Goal: Information Seeking & Learning: Find specific page/section

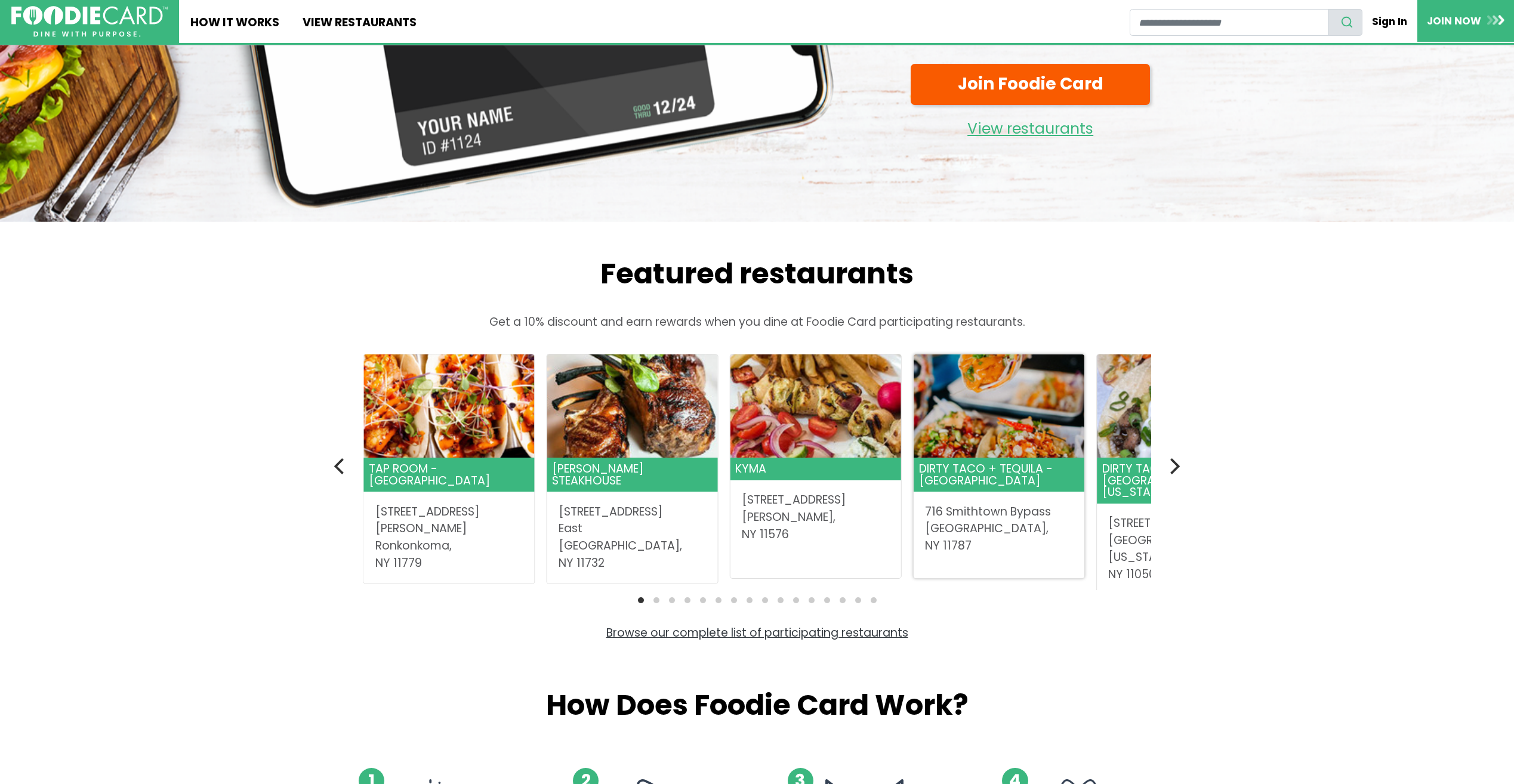
scroll to position [239, 0]
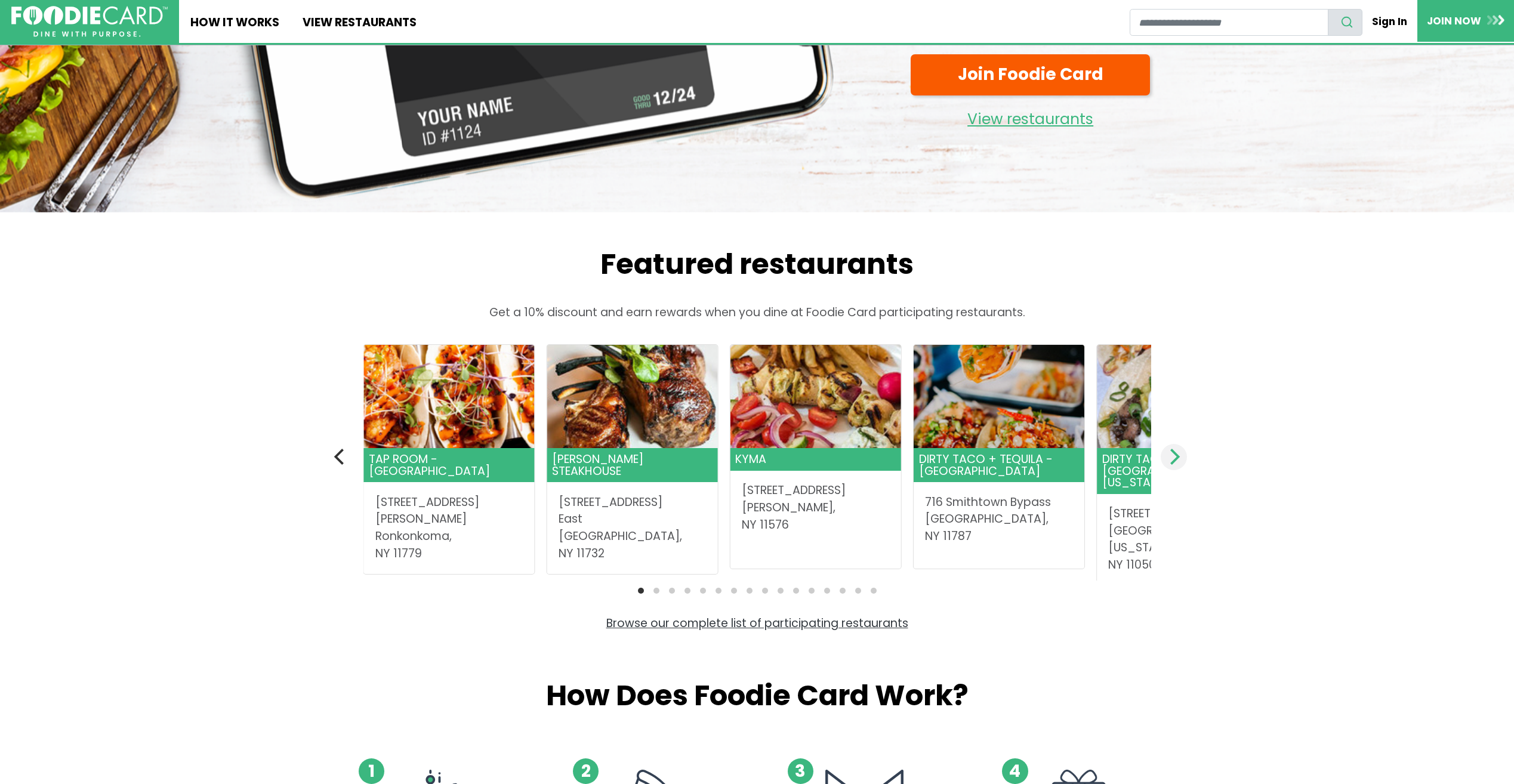
click at [1179, 450] on icon "Next" at bounding box center [1174, 457] width 16 height 16
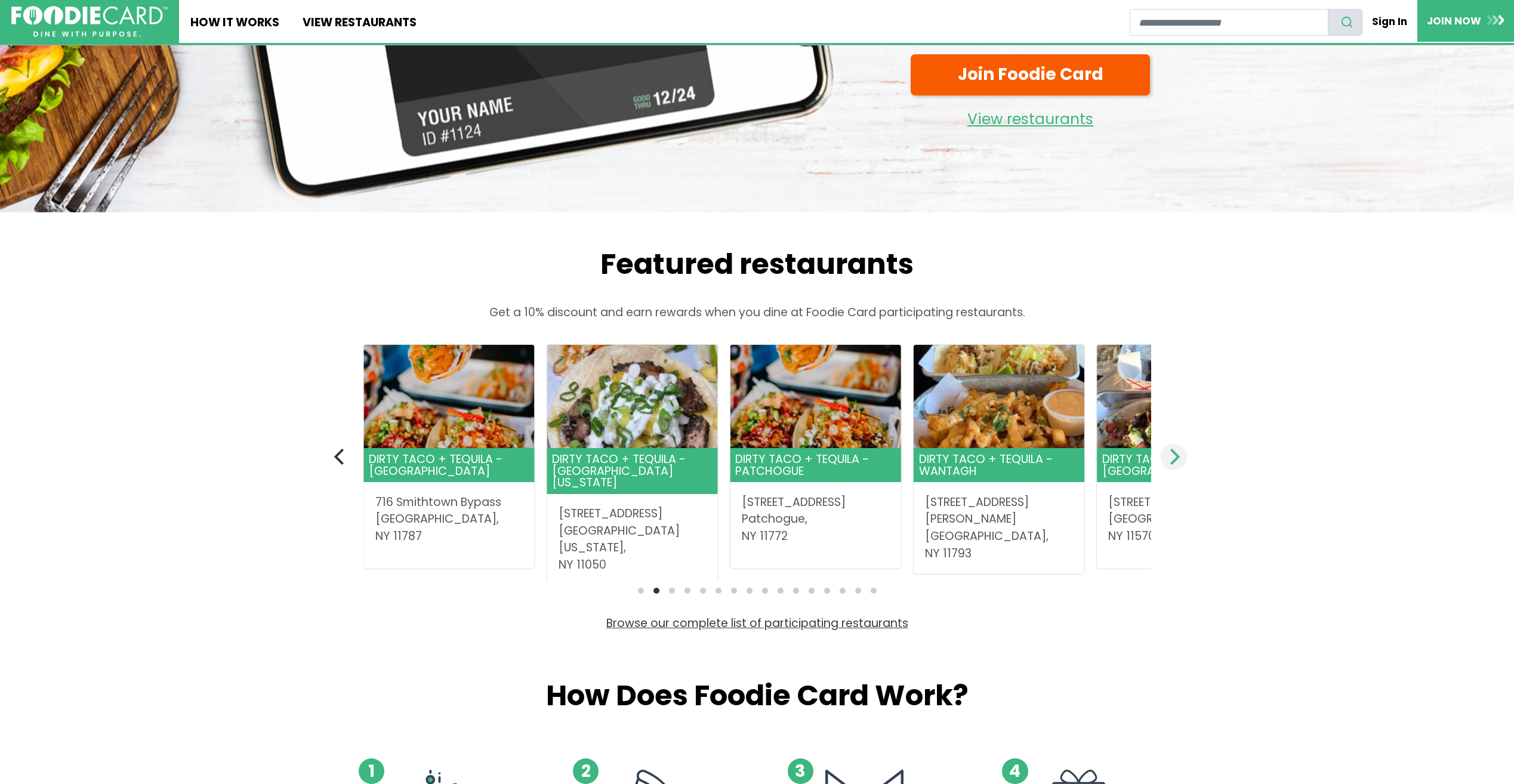
click at [1179, 450] on icon "Next" at bounding box center [1174, 457] width 16 height 16
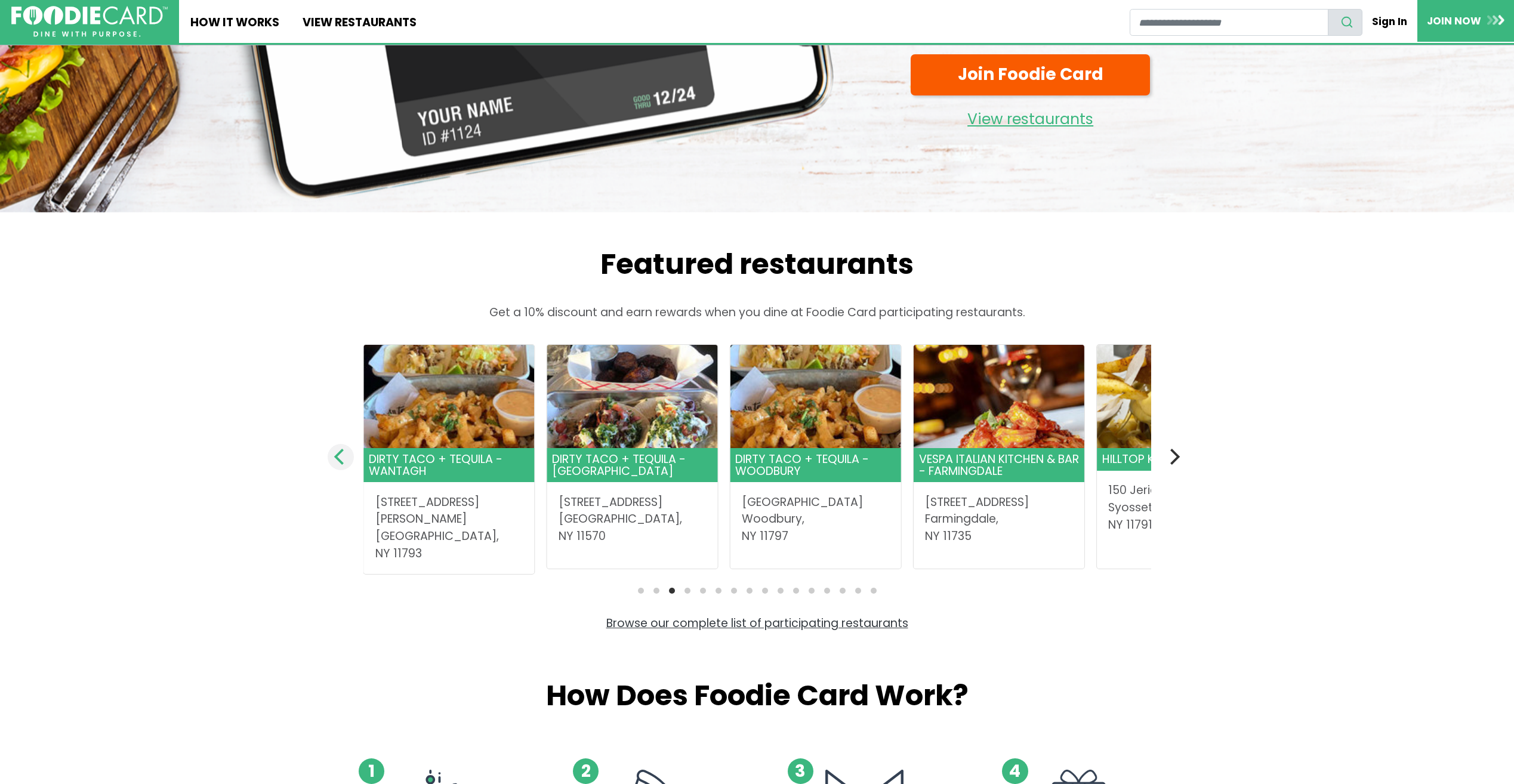
click at [336, 461] on icon "Previous" at bounding box center [340, 457] width 16 height 16
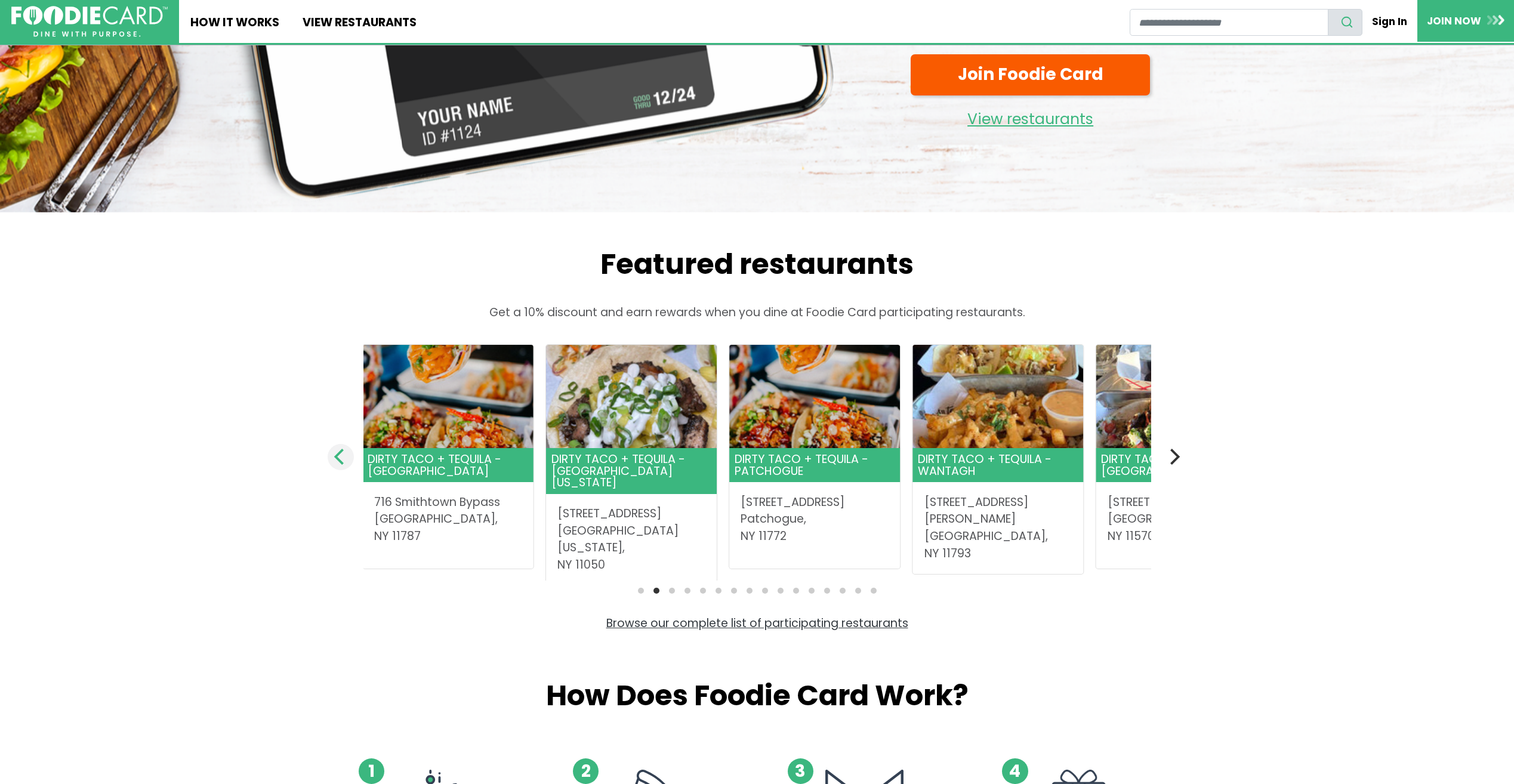
click at [338, 460] on icon "Previous" at bounding box center [339, 457] width 10 height 16
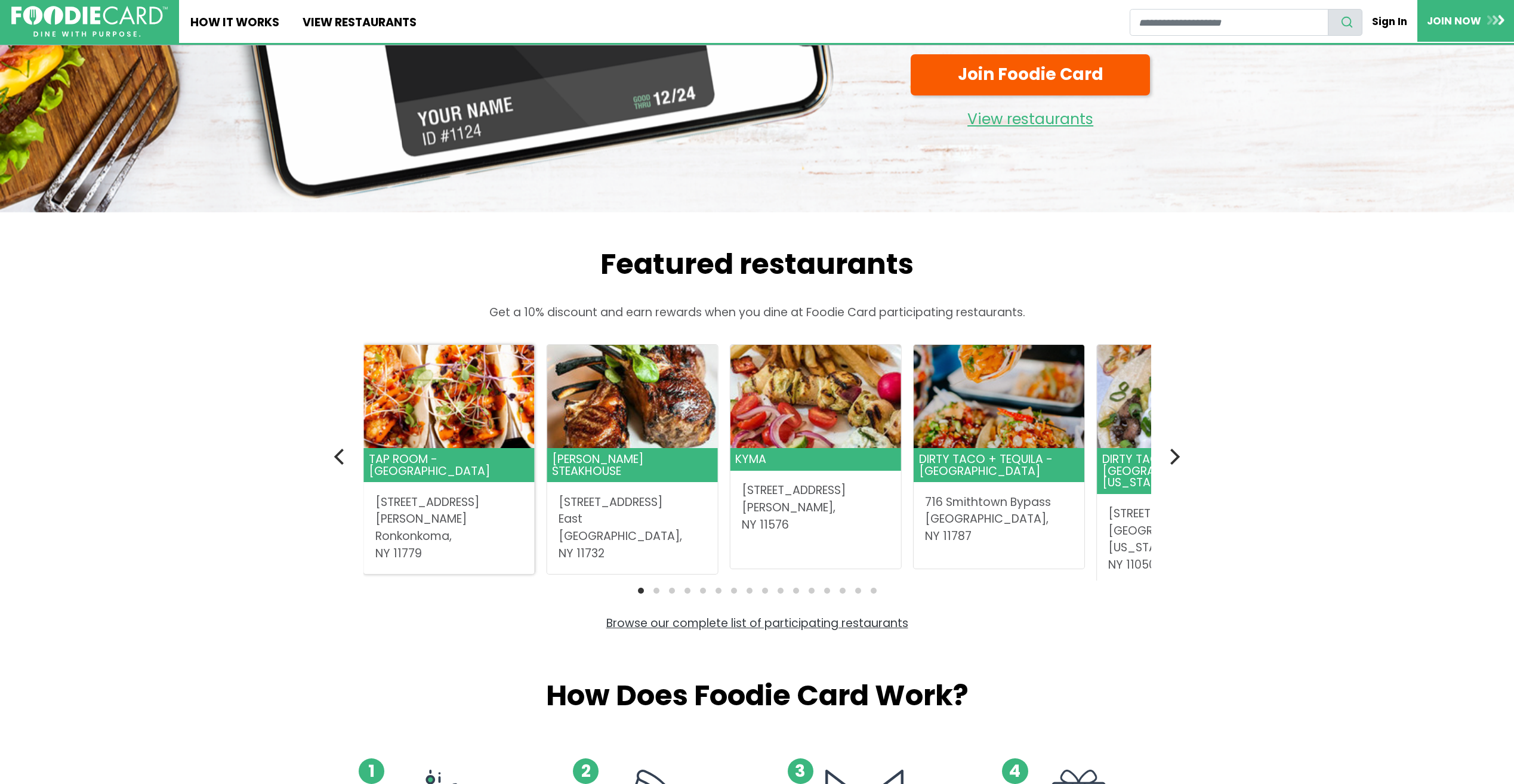
click at [449, 482] on div "[STREET_ADDRESS][PERSON_NAME]" at bounding box center [448, 528] width 170 height 92
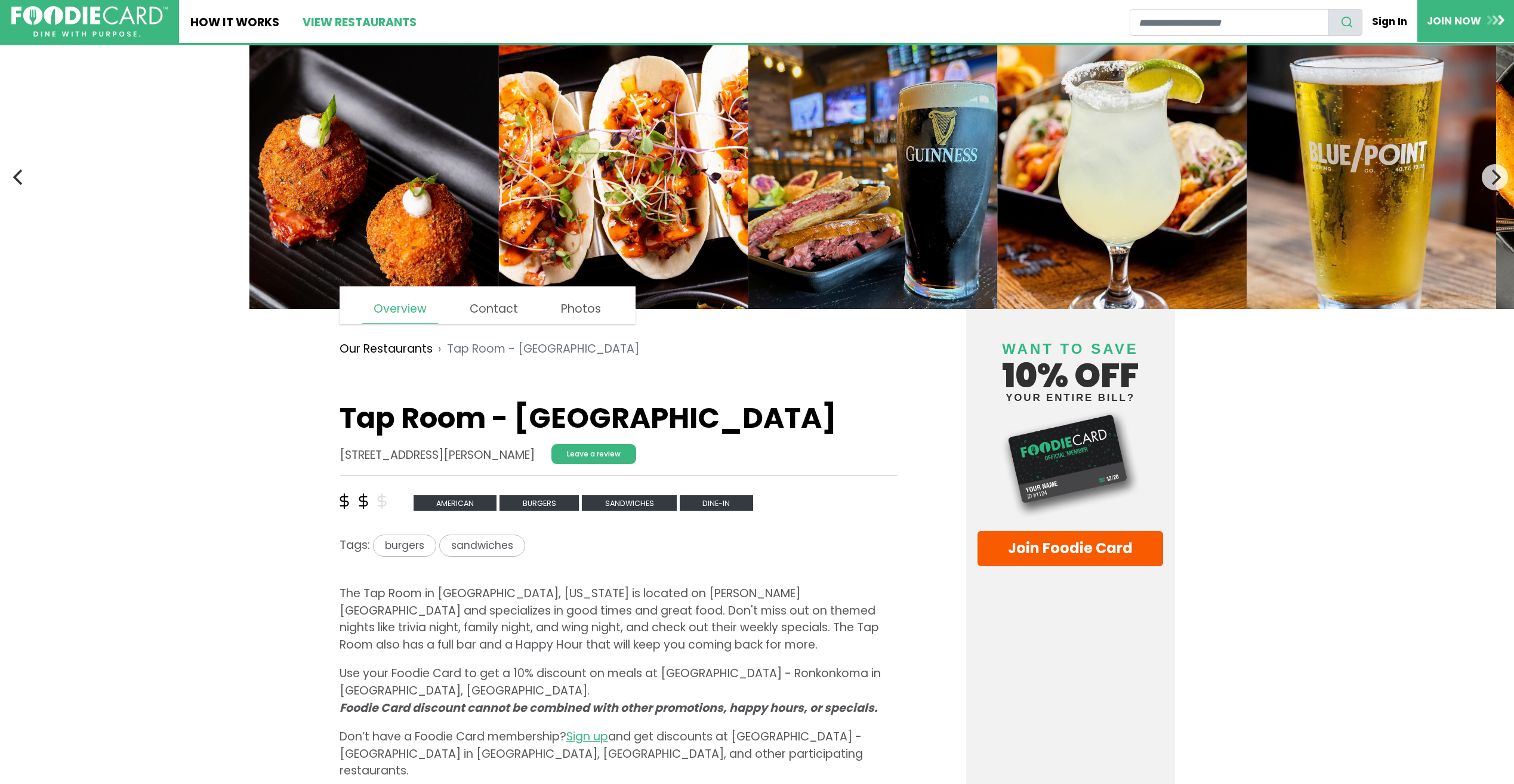
click at [368, 24] on link "View restaurants" at bounding box center [359, 22] width 136 height 43
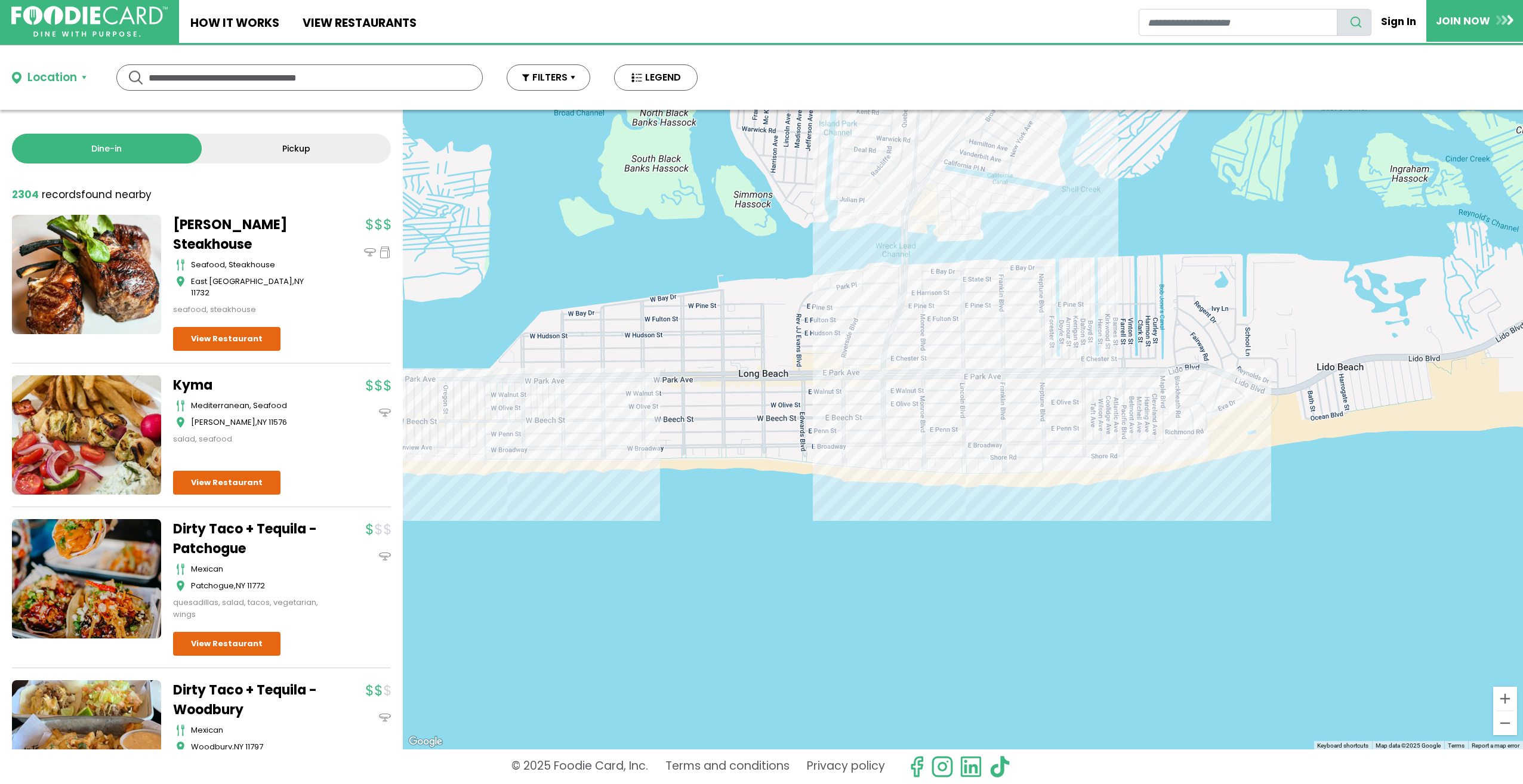
drag, startPoint x: 842, startPoint y: 423, endPoint x: 730, endPoint y: 531, distance: 155.6
click at [732, 532] on div at bounding box center [962, 429] width 1120 height 640
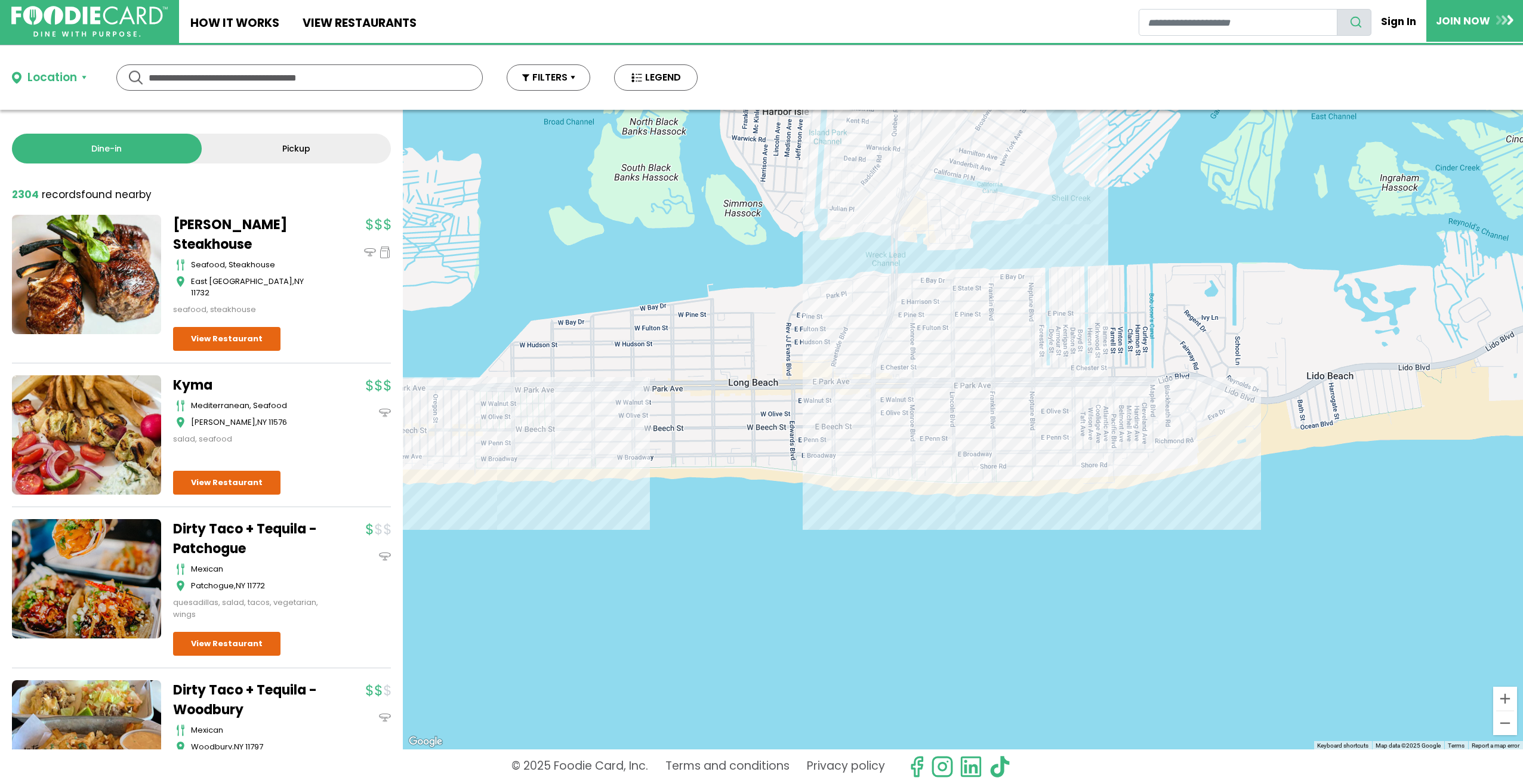
click at [63, 73] on div "Location" at bounding box center [52, 78] width 50 height 17
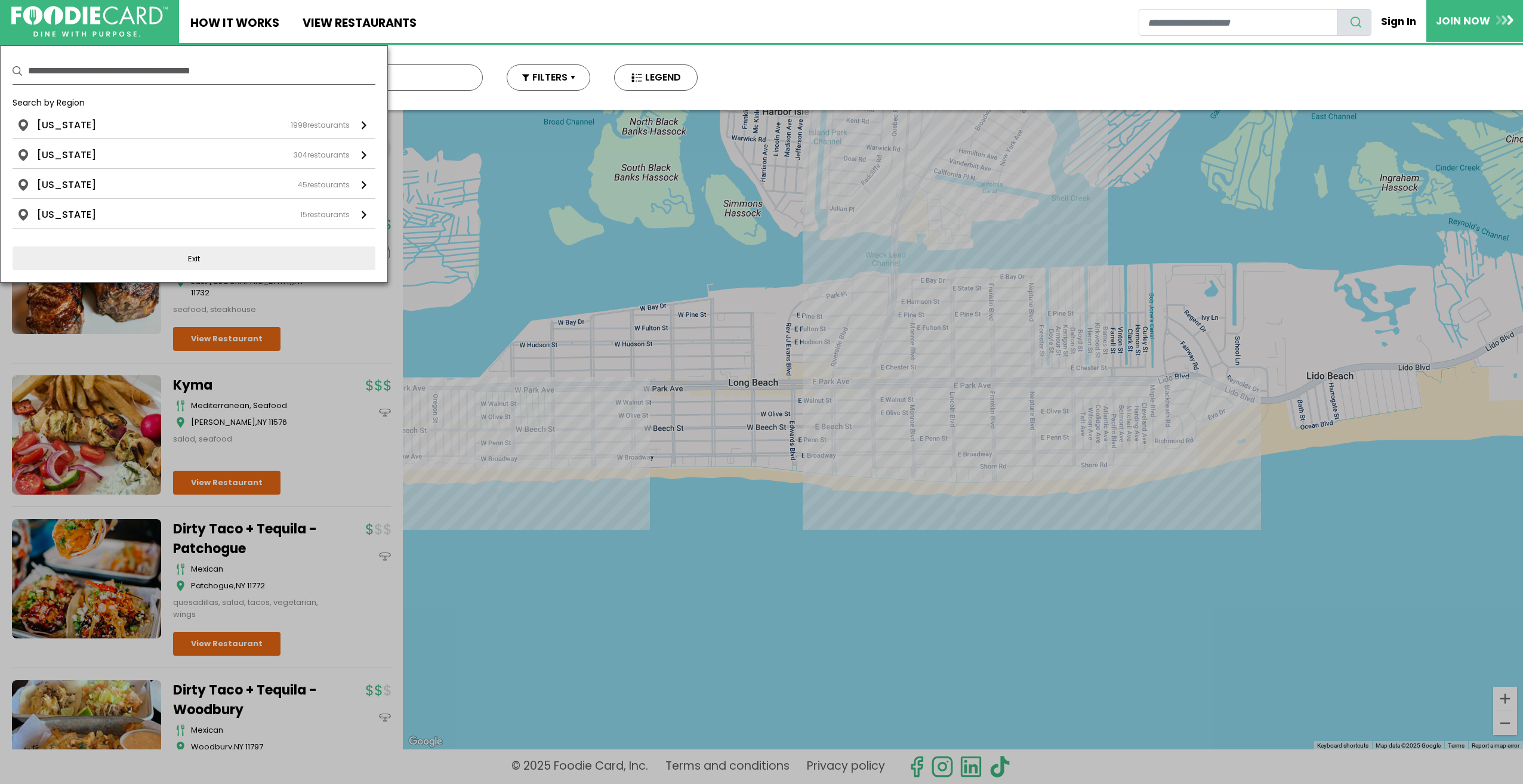
click at [136, 75] on input "text" at bounding box center [202, 71] width 347 height 26
type input "*"
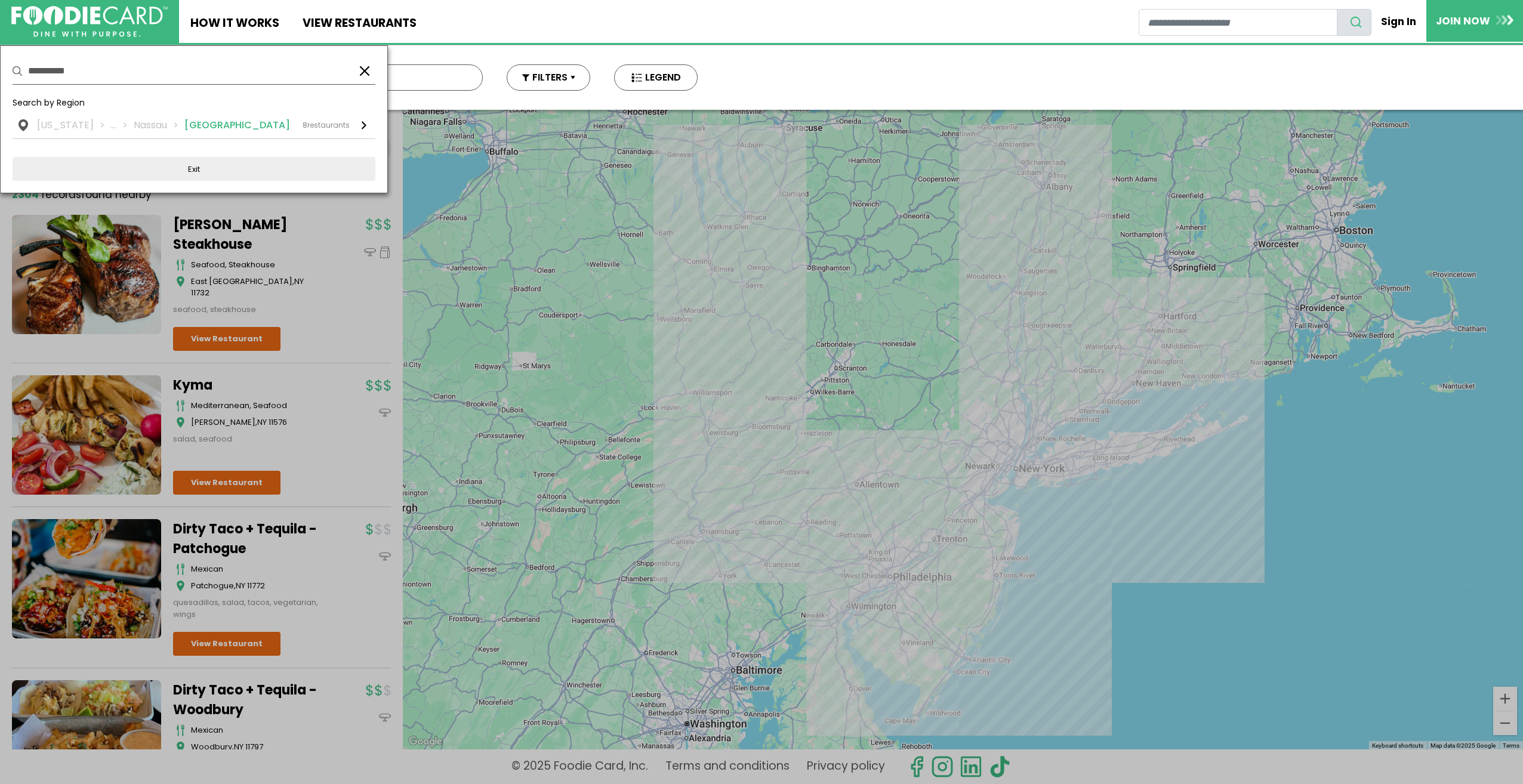
type input "**********"
click at [220, 122] on li "Long Beach" at bounding box center [237, 125] width 106 height 14
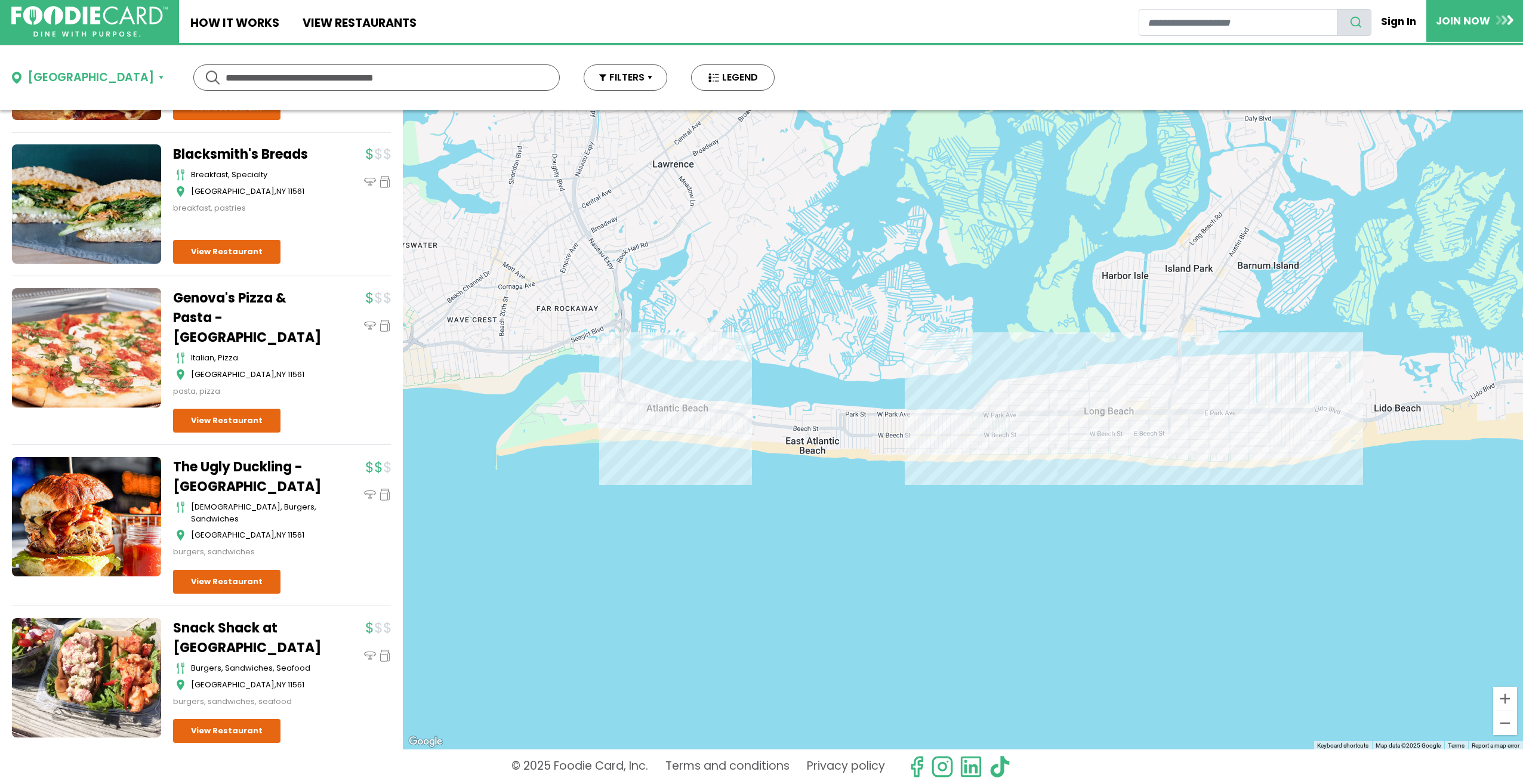
scroll to position [652, 0]
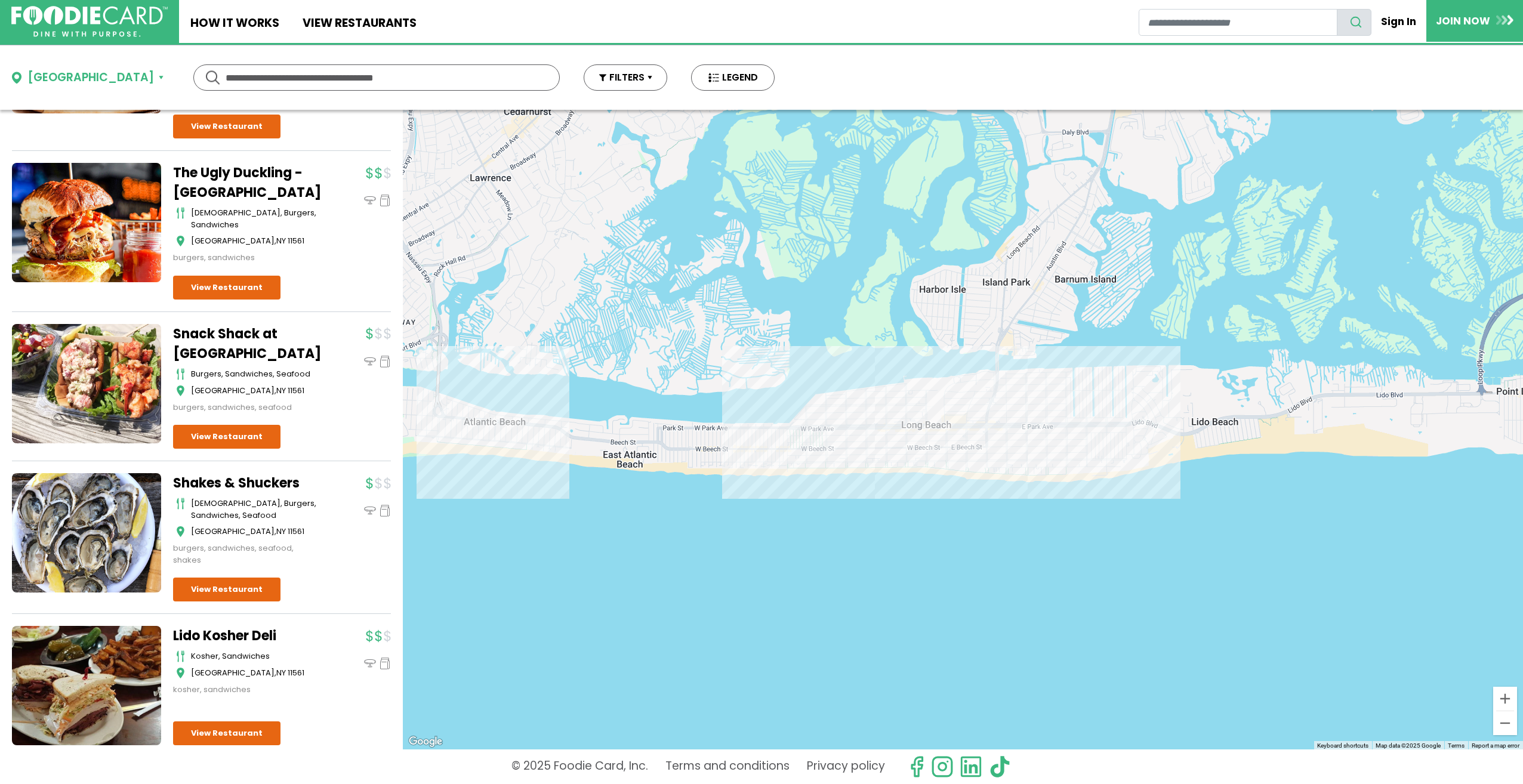
drag, startPoint x: 1143, startPoint y: 452, endPoint x: 959, endPoint y: 466, distance: 184.5
click at [959, 466] on div at bounding box center [962, 429] width 1120 height 640
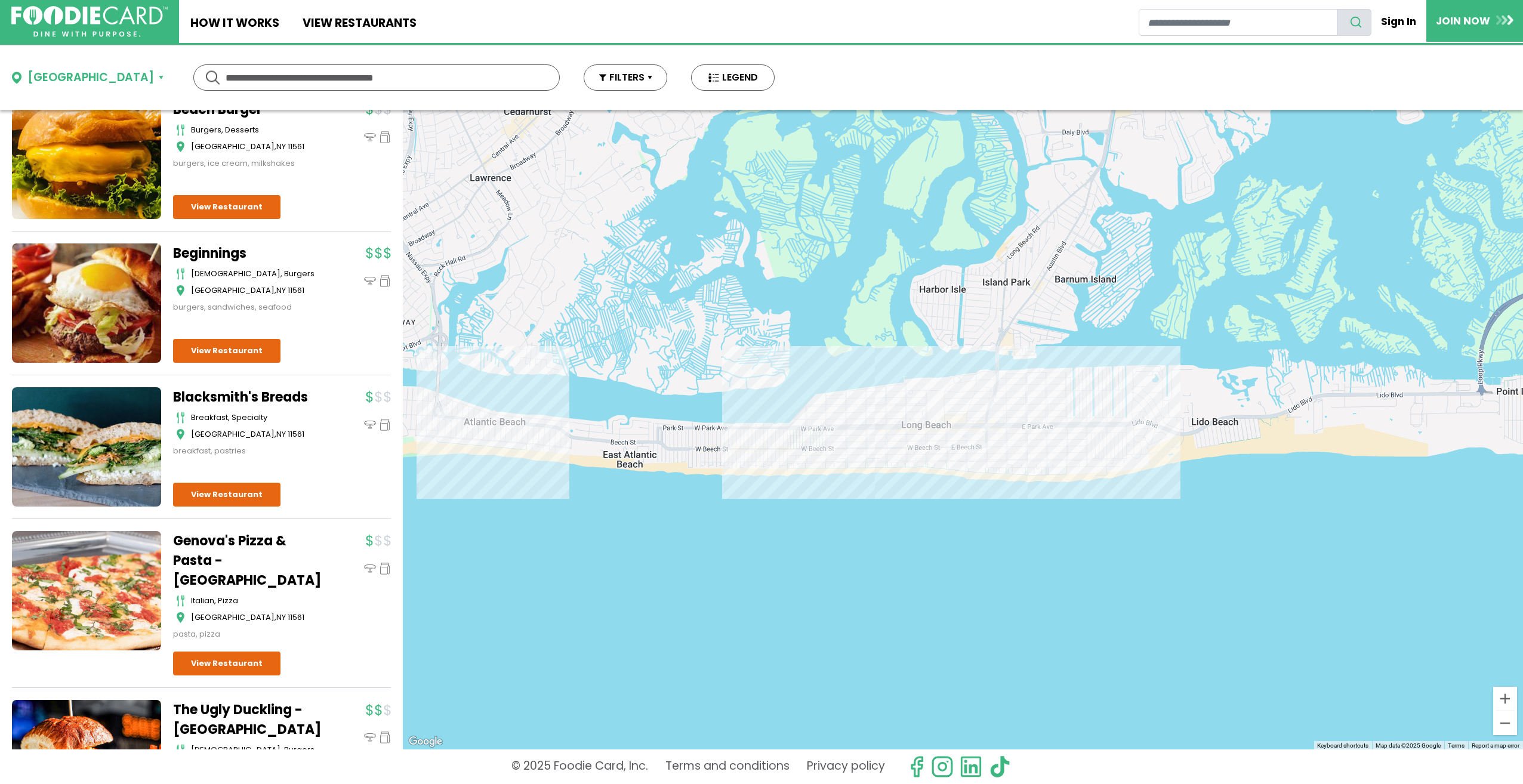
scroll to position [0, 0]
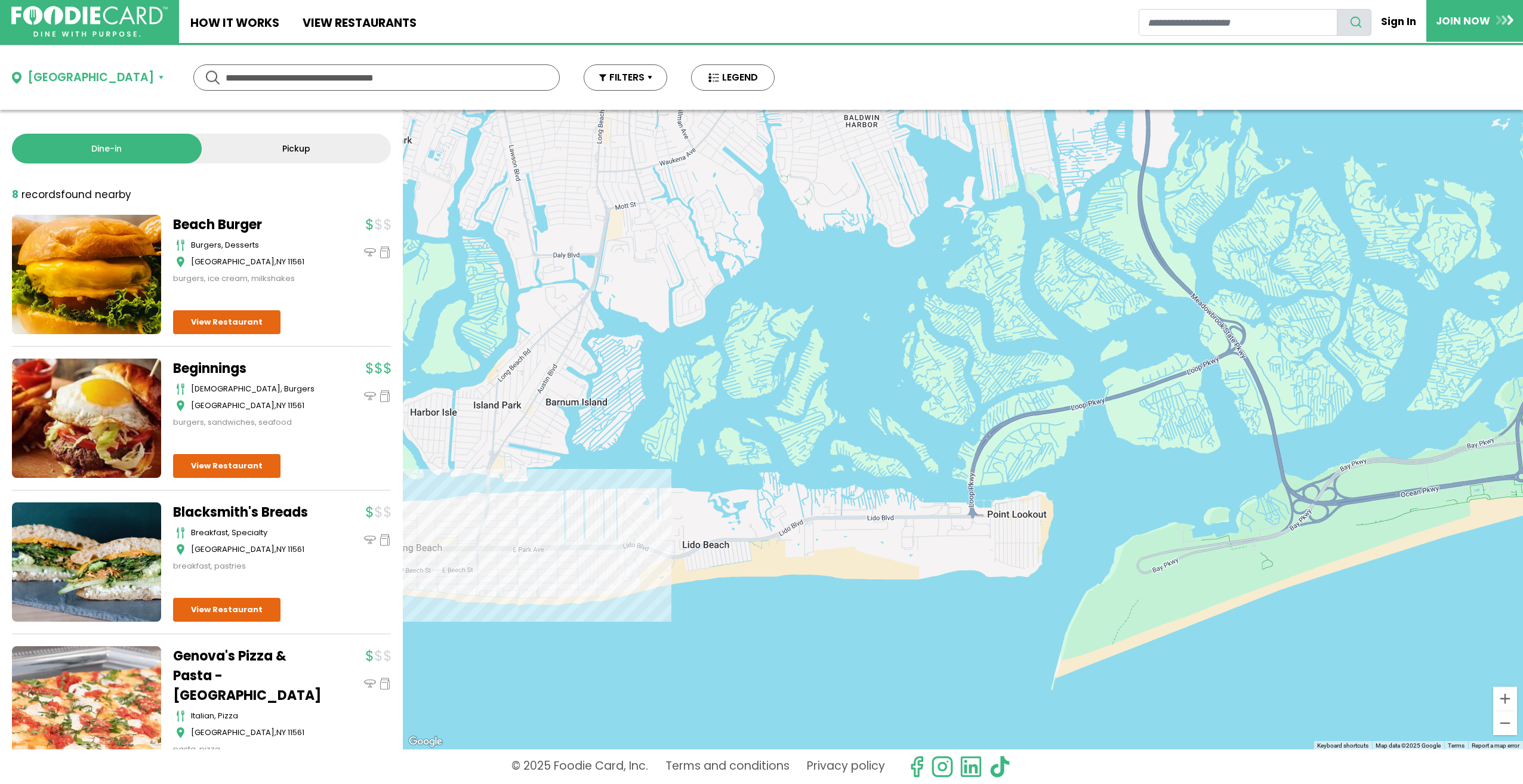
drag, startPoint x: 960, startPoint y: 526, endPoint x: 613, endPoint y: 538, distance: 347.2
click at [443, 653] on div at bounding box center [962, 429] width 1120 height 640
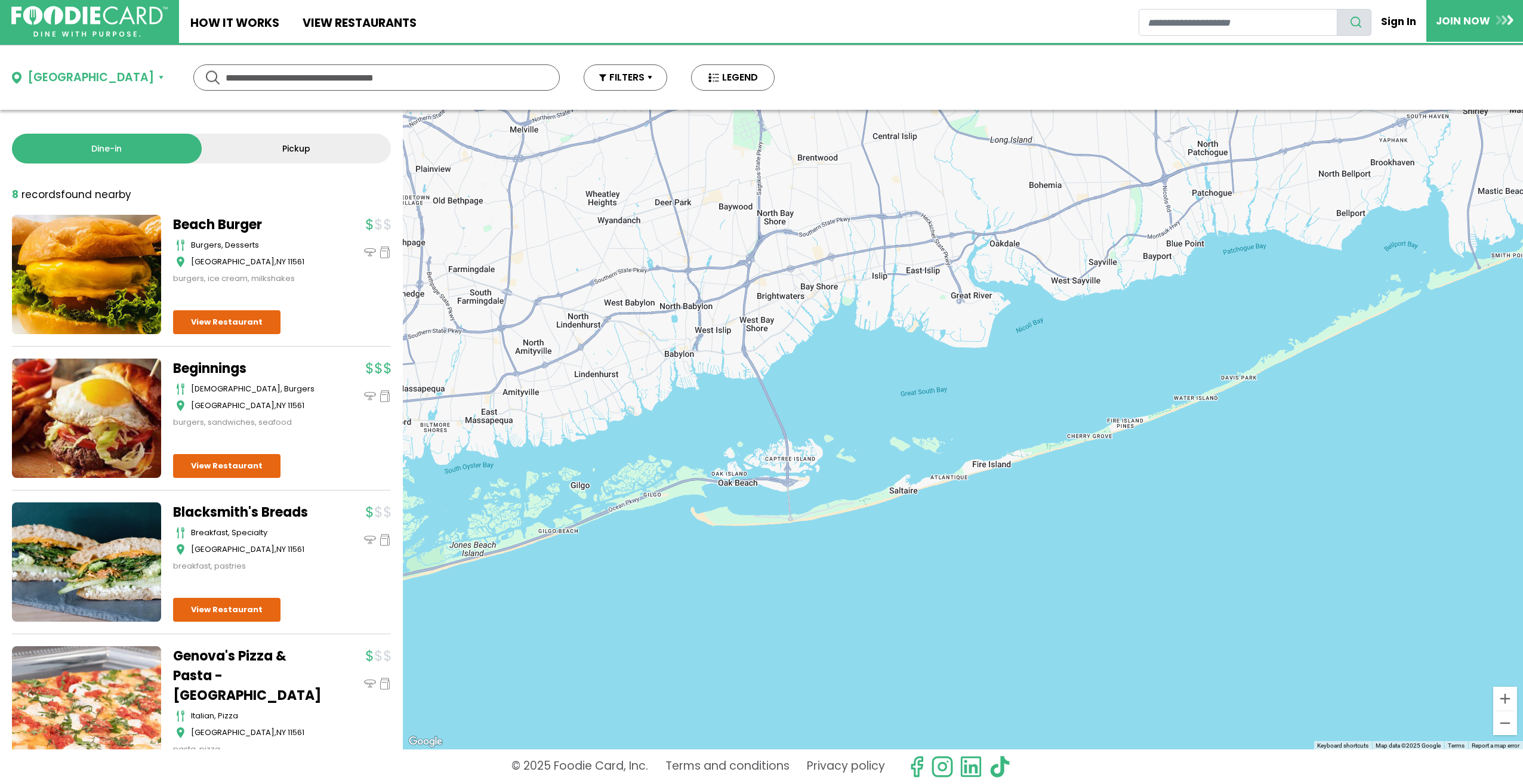
drag, startPoint x: 1307, startPoint y: 442, endPoint x: 745, endPoint y: 546, distance: 571.5
click at [745, 546] on div at bounding box center [962, 429] width 1120 height 640
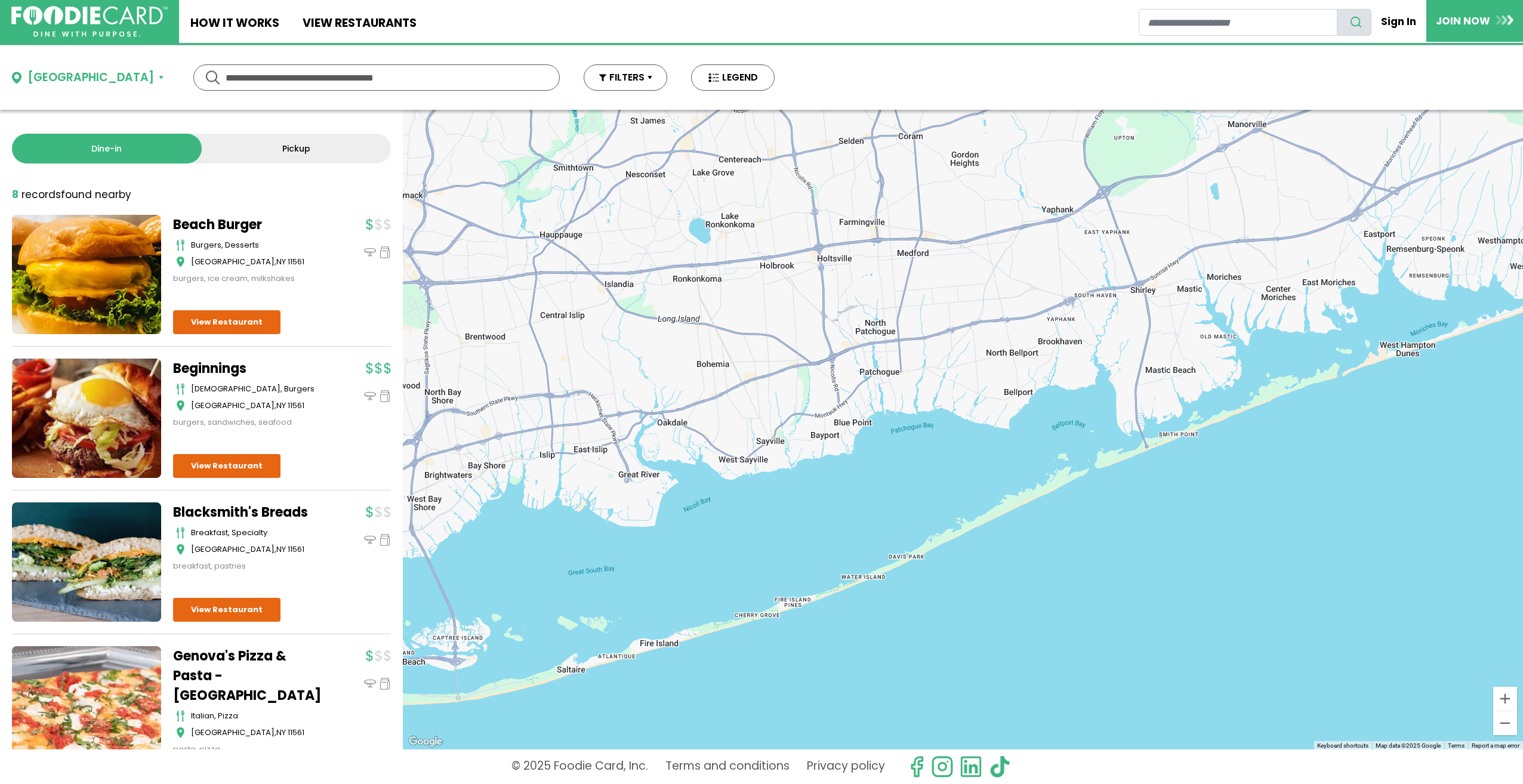
drag, startPoint x: 1105, startPoint y: 355, endPoint x: 770, endPoint y: 520, distance: 373.4
click at [771, 534] on div at bounding box center [962, 429] width 1120 height 640
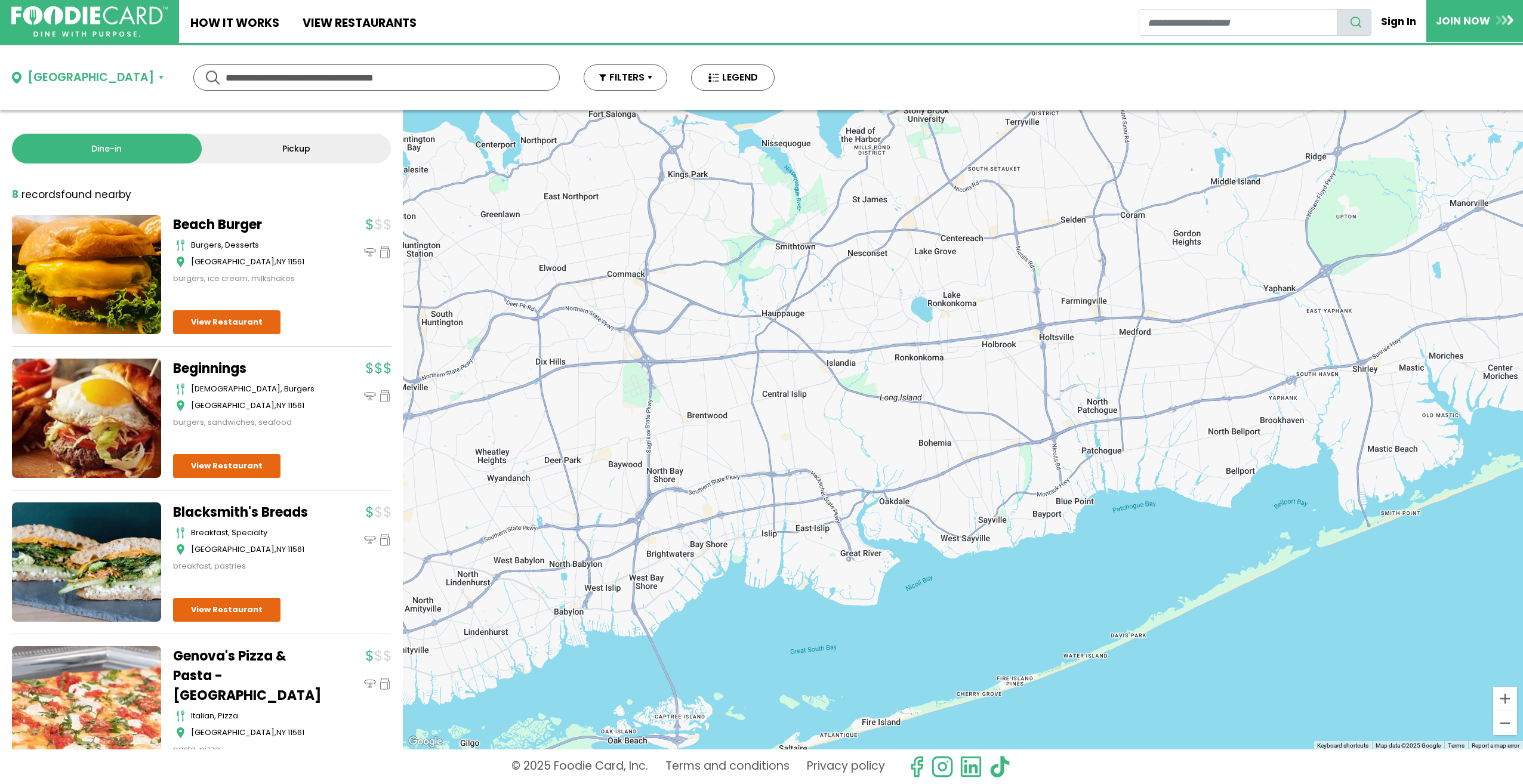
drag, startPoint x: 1061, startPoint y: 428, endPoint x: 1284, endPoint y: 508, distance: 236.9
click at [1284, 508] on div at bounding box center [962, 429] width 1120 height 640
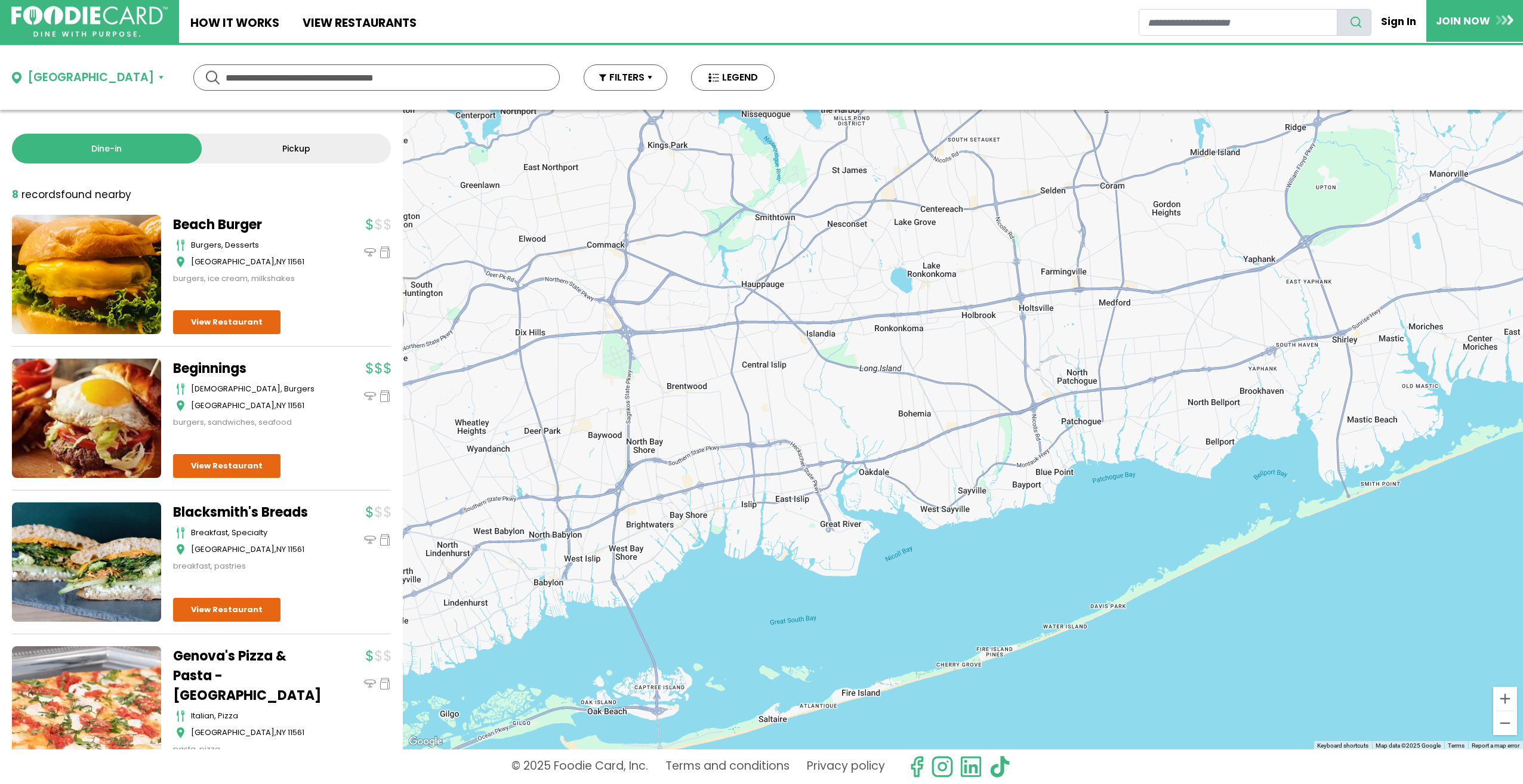
drag, startPoint x: 835, startPoint y: 602, endPoint x: 811, endPoint y: 543, distance: 63.7
click at [797, 576] on div at bounding box center [962, 429] width 1120 height 640
